Goal: Transaction & Acquisition: Purchase product/service

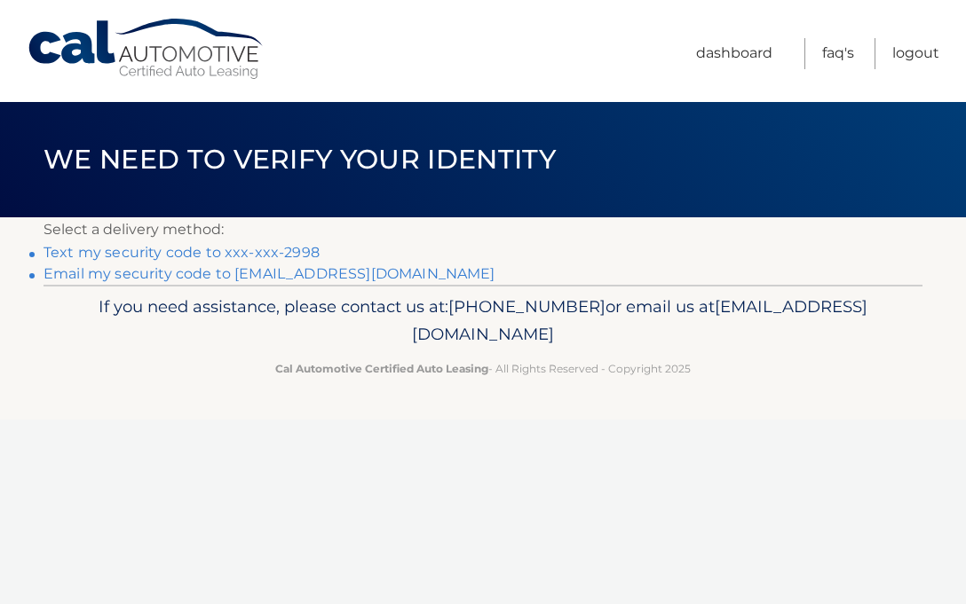
click at [225, 255] on link "Text my security code to xxx-xxx-2998" at bounding box center [181, 252] width 276 height 17
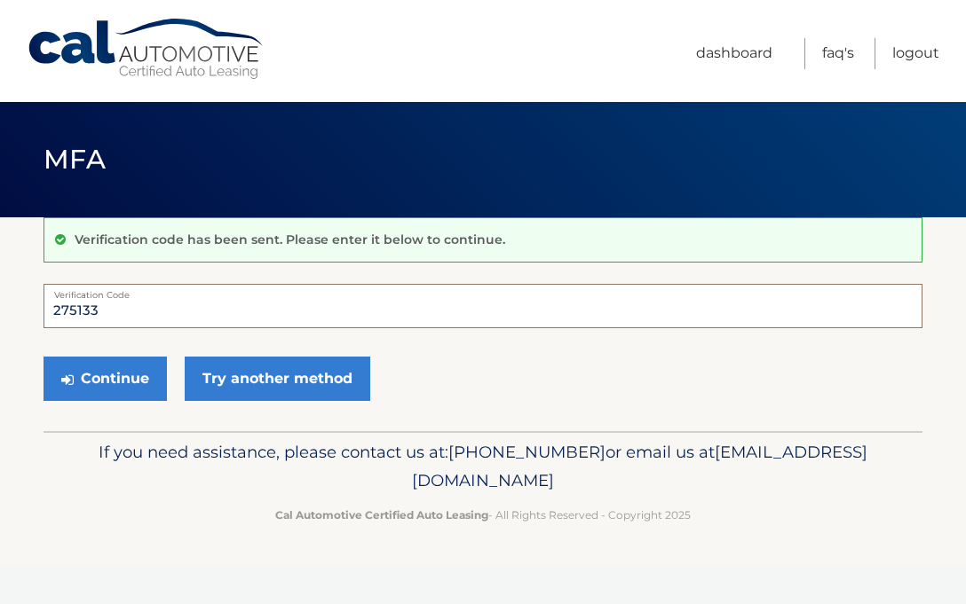
type input "275133"
click at [125, 375] on button "Continue" at bounding box center [104, 379] width 123 height 44
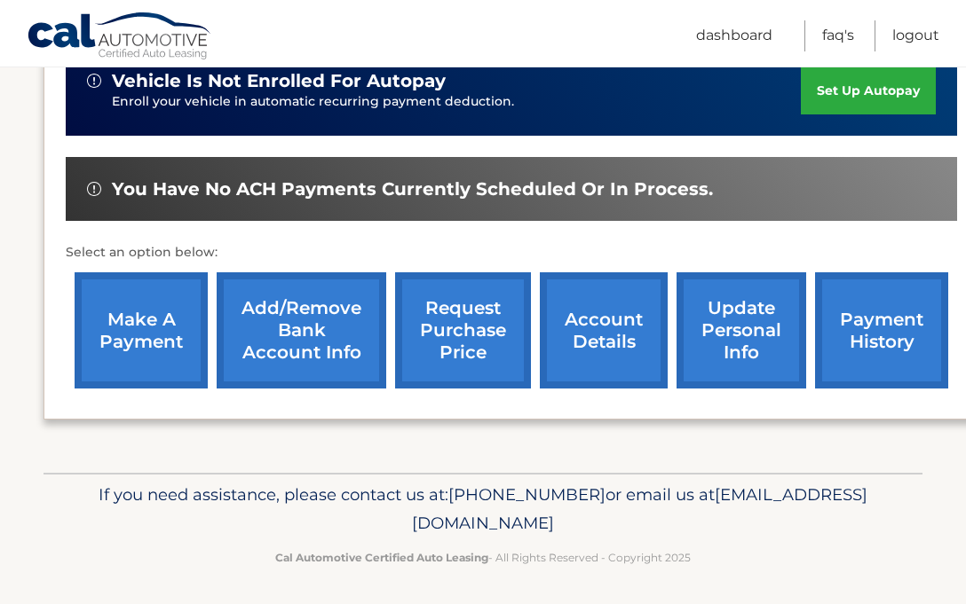
scroll to position [492, 0]
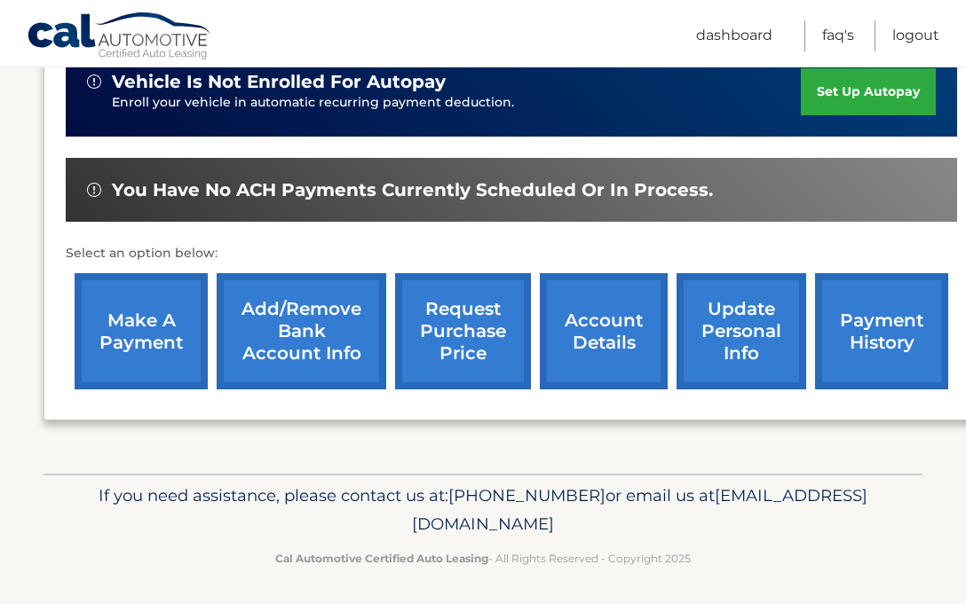
click at [142, 328] on link "make a payment" at bounding box center [141, 331] width 133 height 116
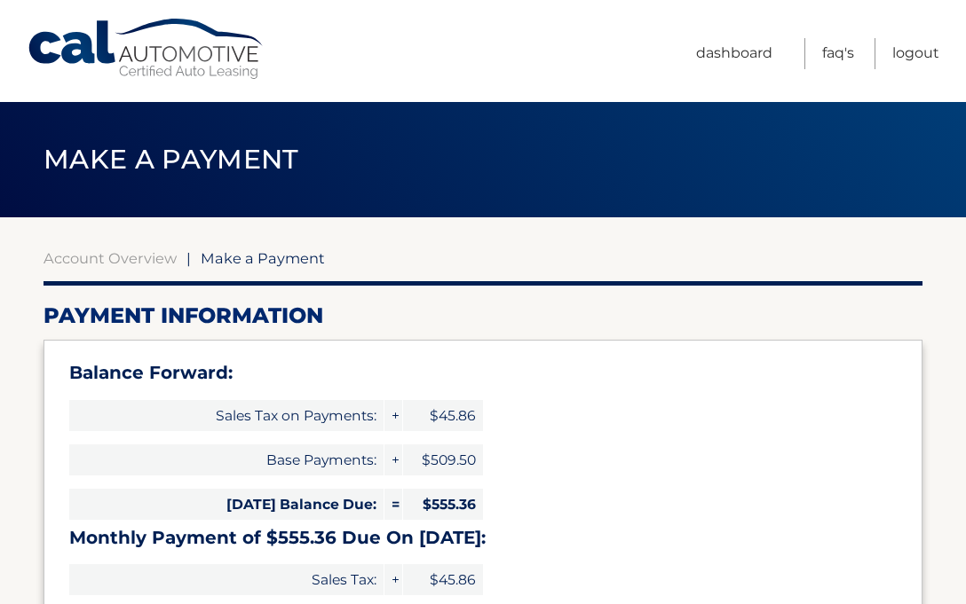
select select "[DEMOGRAPHIC_DATA]"
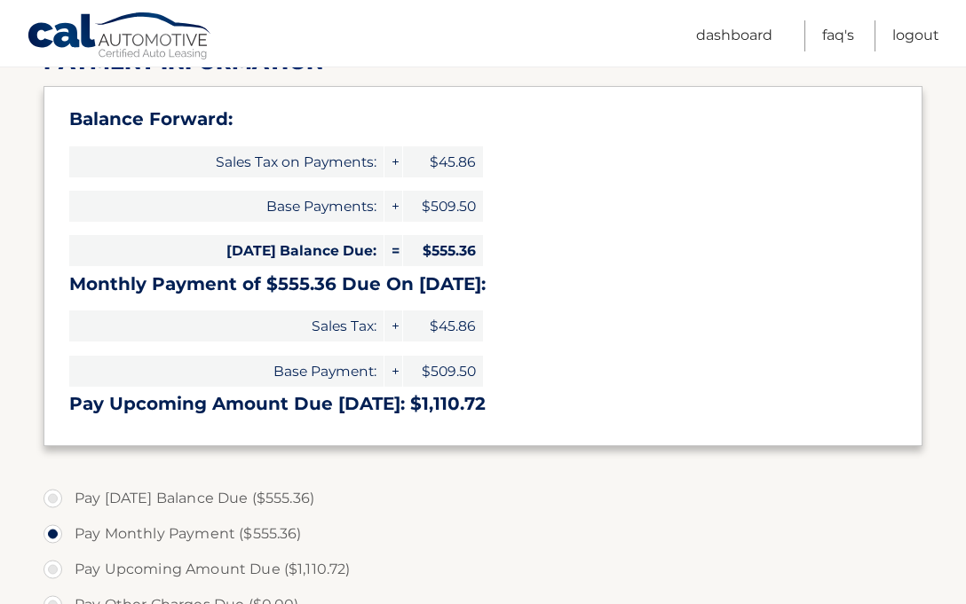
scroll to position [258, 0]
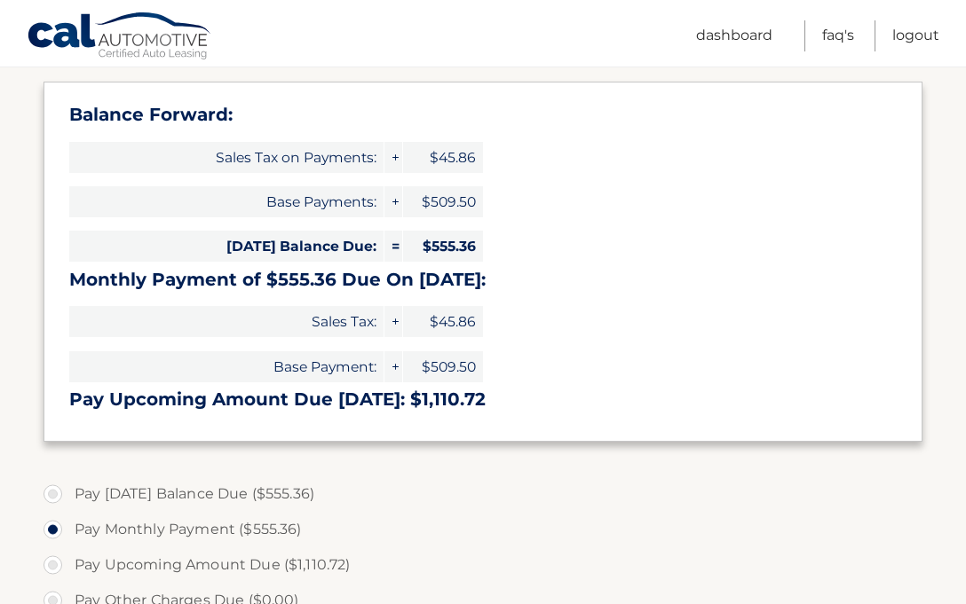
click at [51, 488] on label "Pay [DATE] Balance Due ($555.36)" at bounding box center [482, 494] width 879 height 35
click at [51, 488] on input "Pay [DATE] Balance Due ($555.36)" at bounding box center [60, 491] width 18 height 28
radio input "true"
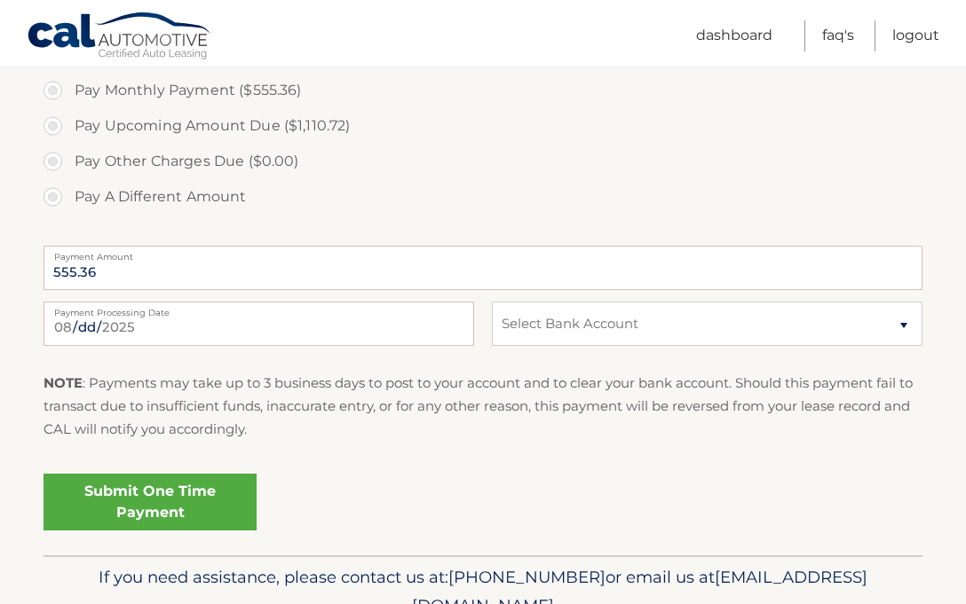
scroll to position [698, 0]
click at [141, 495] on link "Submit One Time Payment" at bounding box center [149, 501] width 213 height 57
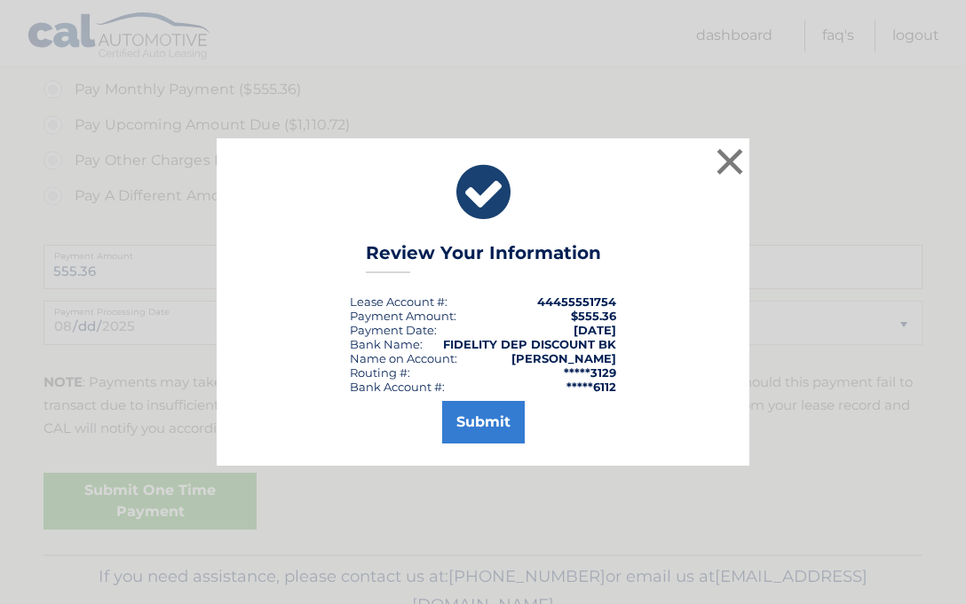
click at [477, 419] on button "Submit" at bounding box center [483, 422] width 83 height 43
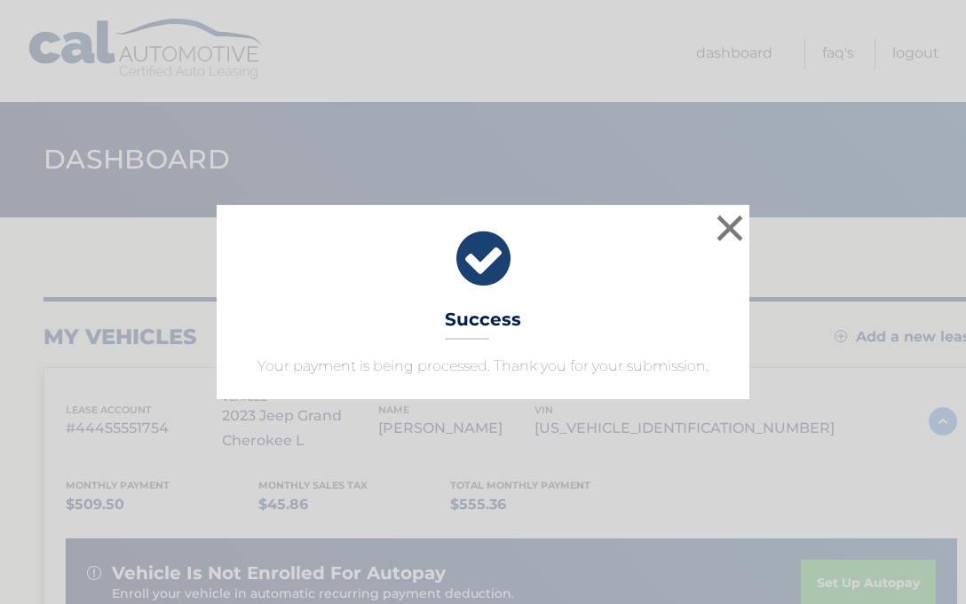
click at [727, 226] on button "×" at bounding box center [729, 227] width 35 height 35
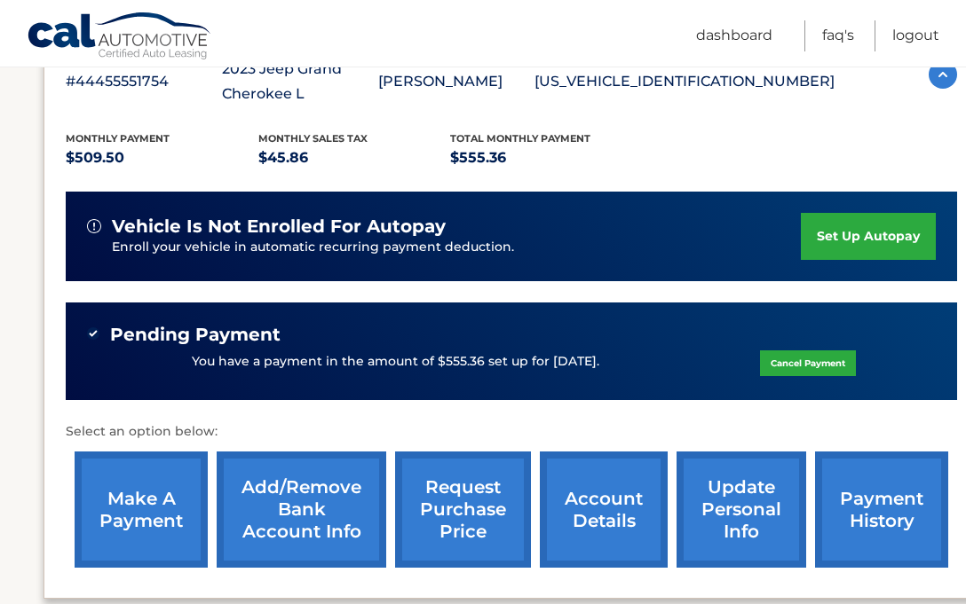
scroll to position [349, 0]
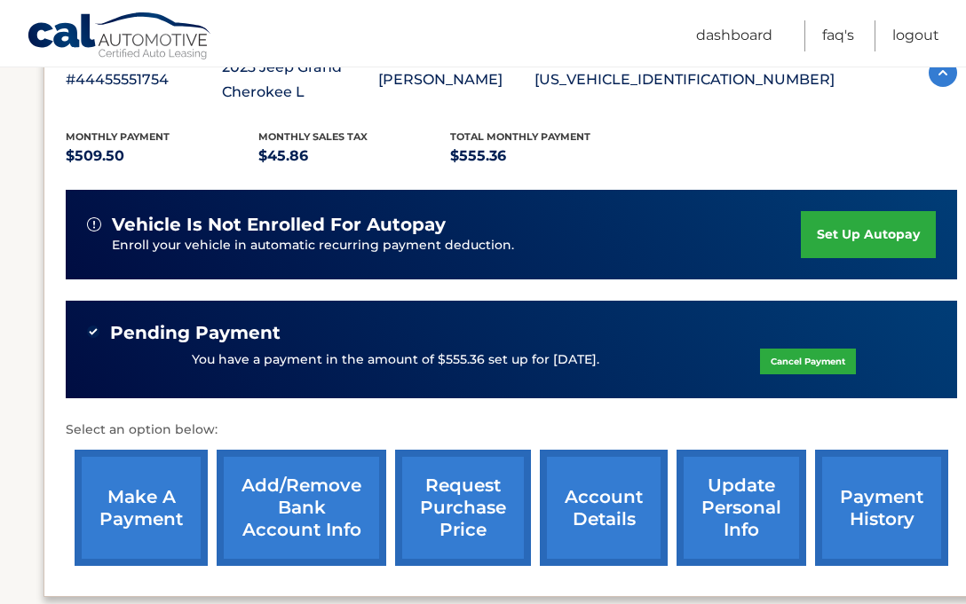
click at [617, 506] on link "account details" at bounding box center [604, 508] width 128 height 116
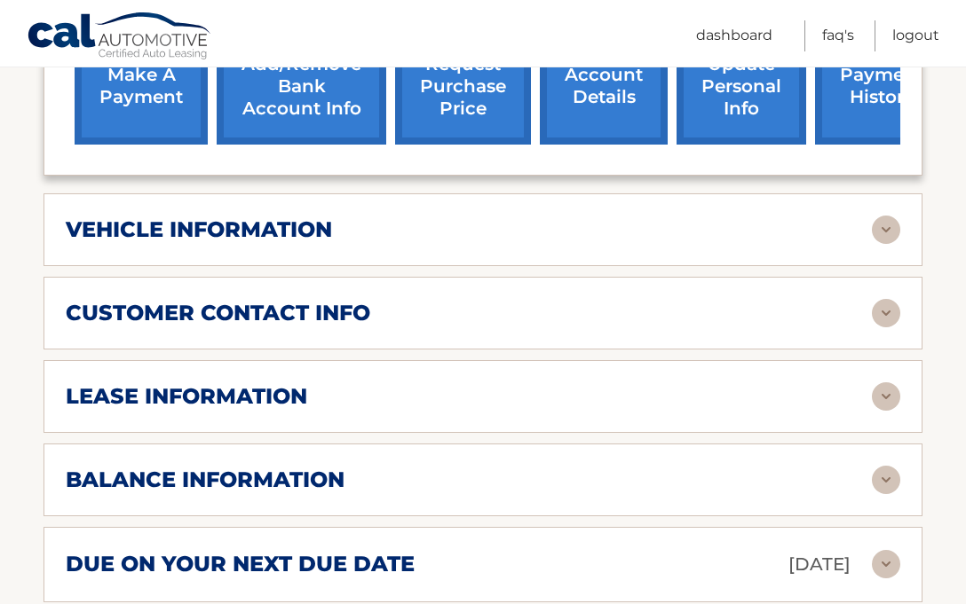
scroll to position [795, 0]
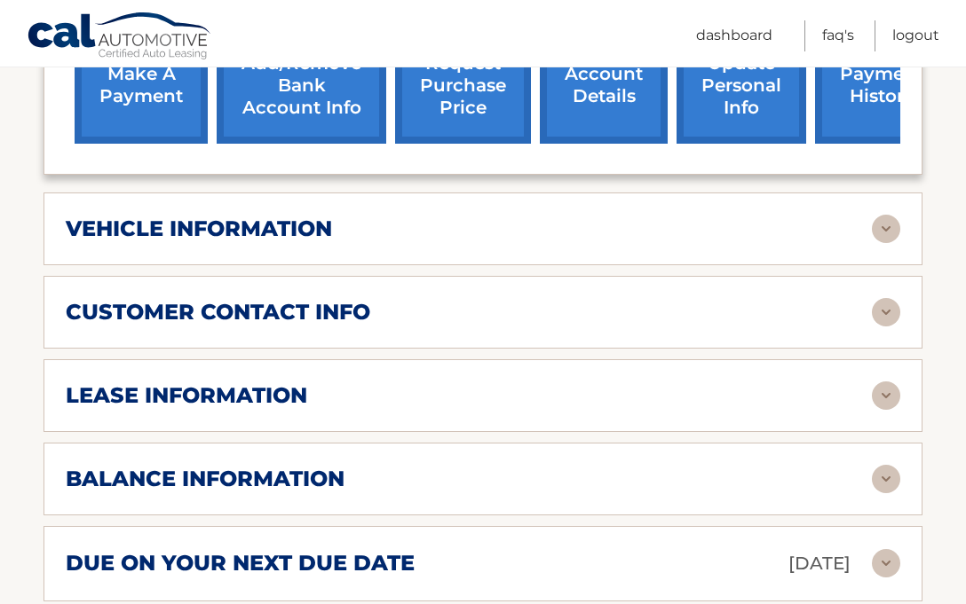
click at [890, 388] on img at bounding box center [885, 396] width 28 height 28
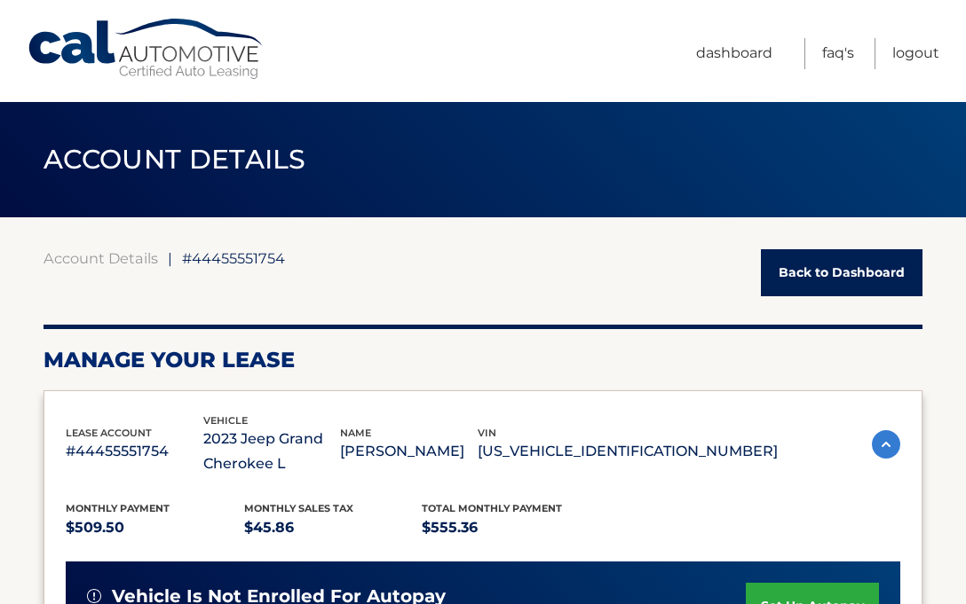
scroll to position [0, 0]
